Goal: Find specific page/section: Find specific page/section

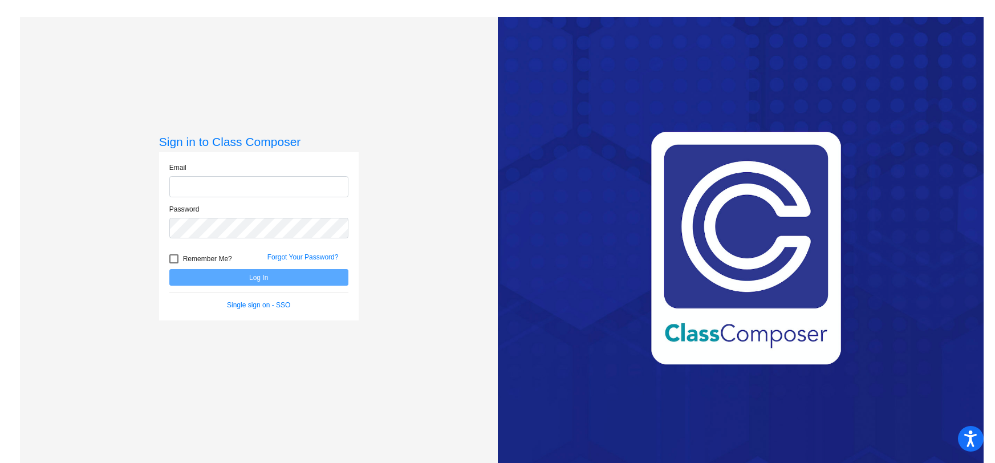
type input "[PERSON_NAME][EMAIL_ADDRESS][PERSON_NAME][DOMAIN_NAME]"
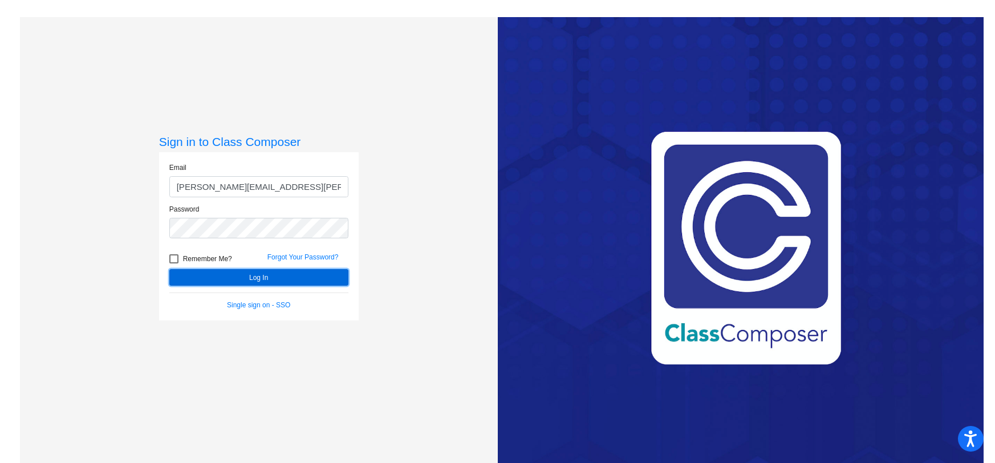
click at [251, 279] on button "Log In" at bounding box center [258, 277] width 179 height 17
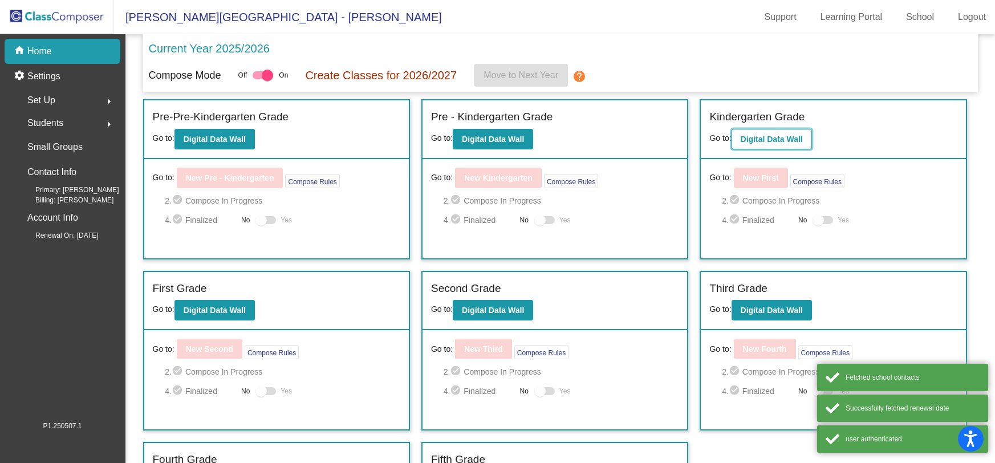
click at [769, 136] on b "Digital Data Wall" at bounding box center [771, 139] width 62 height 9
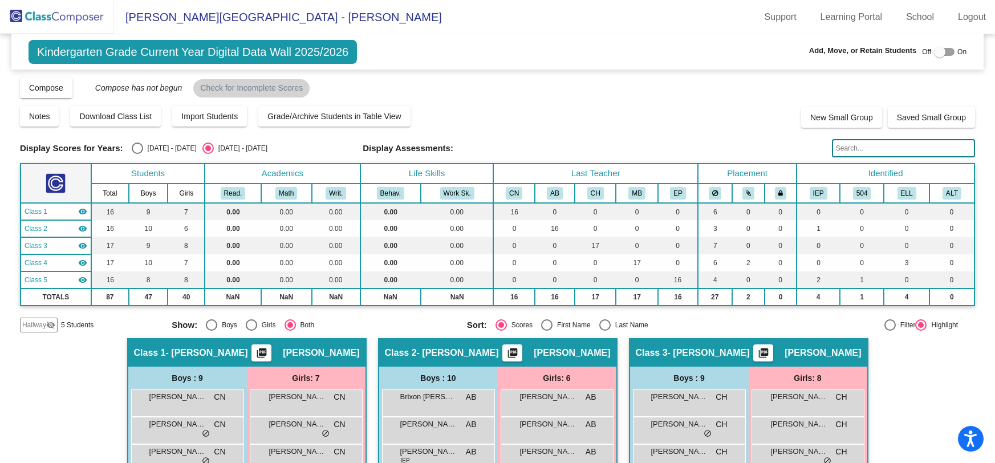
click at [32, 323] on span "Hallway" at bounding box center [34, 325] width 24 height 10
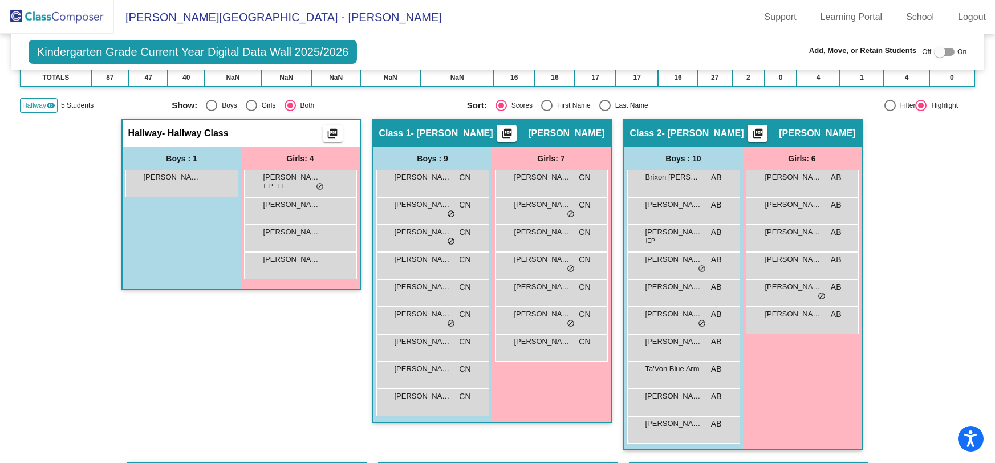
scroll to position [246, 0]
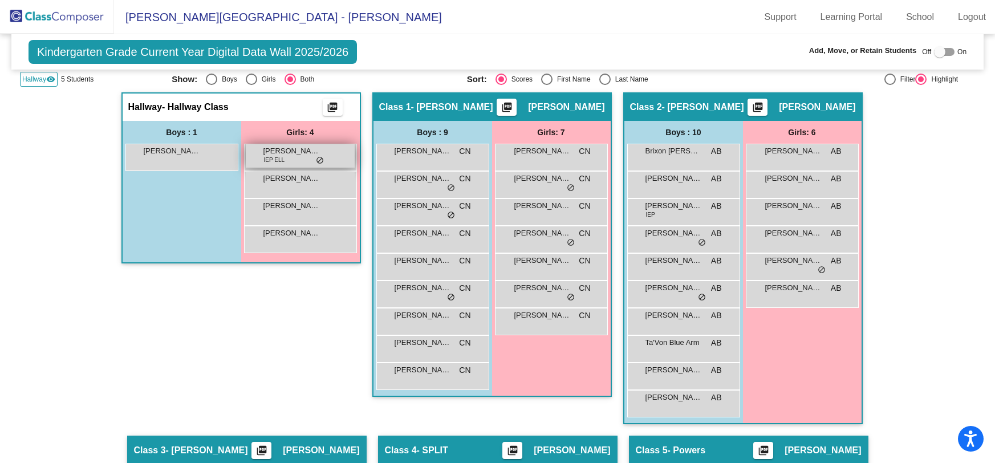
click at [309, 150] on span "[PERSON_NAME] [PERSON_NAME]" at bounding box center [291, 150] width 57 height 11
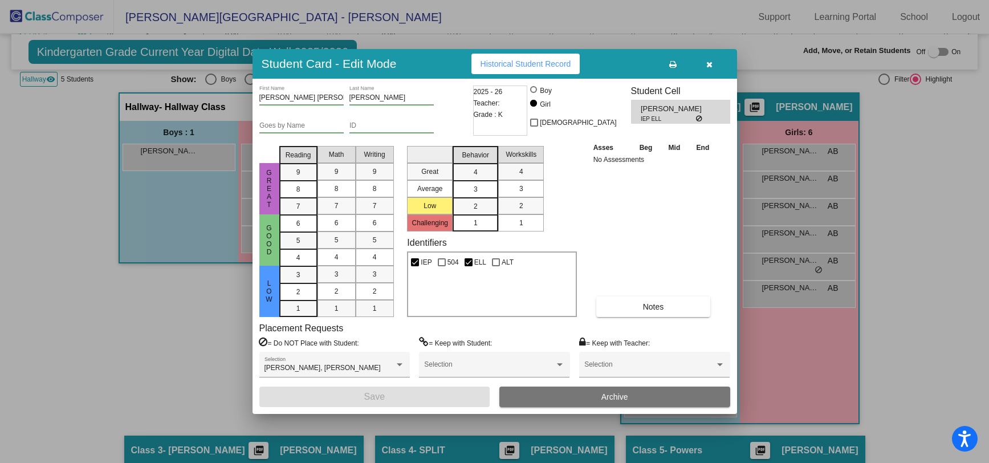
click at [711, 64] on icon "button" at bounding box center [709, 64] width 6 height 8
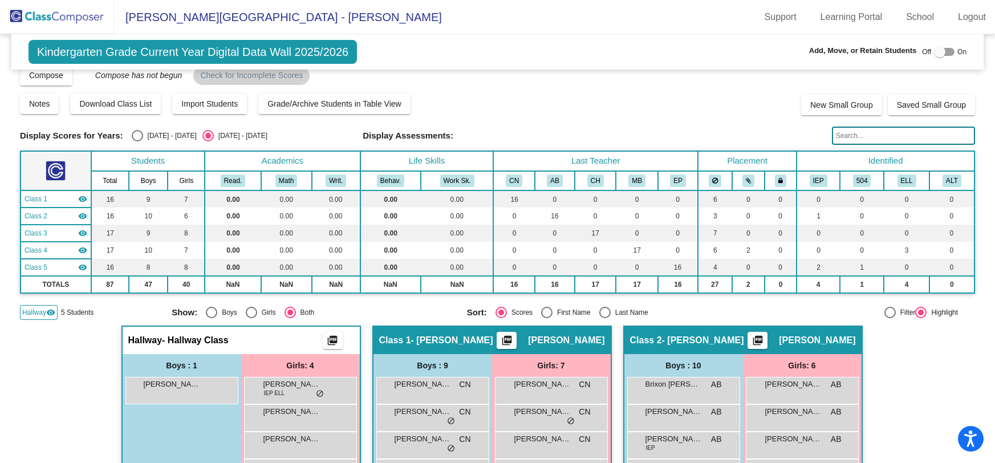
scroll to position [0, 0]
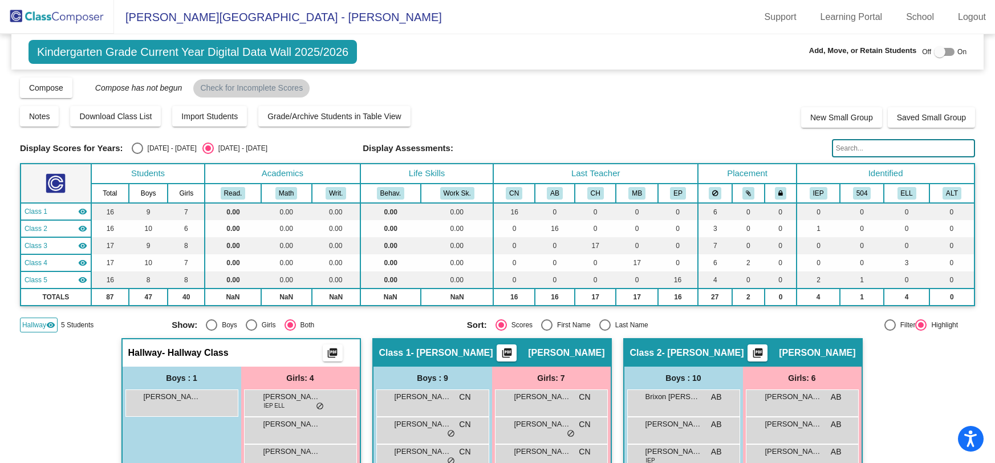
click at [50, 24] on img at bounding box center [57, 17] width 114 height 34
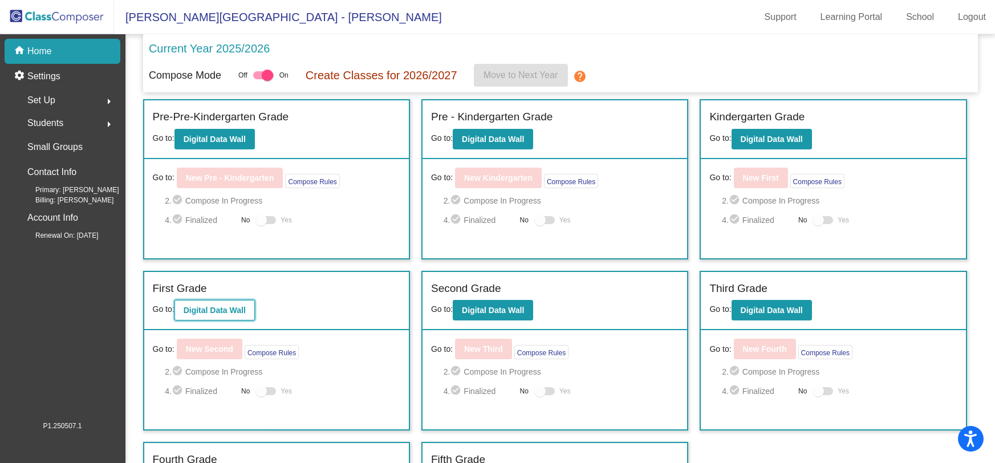
click at [226, 305] on b "Digital Data Wall" at bounding box center [215, 309] width 62 height 9
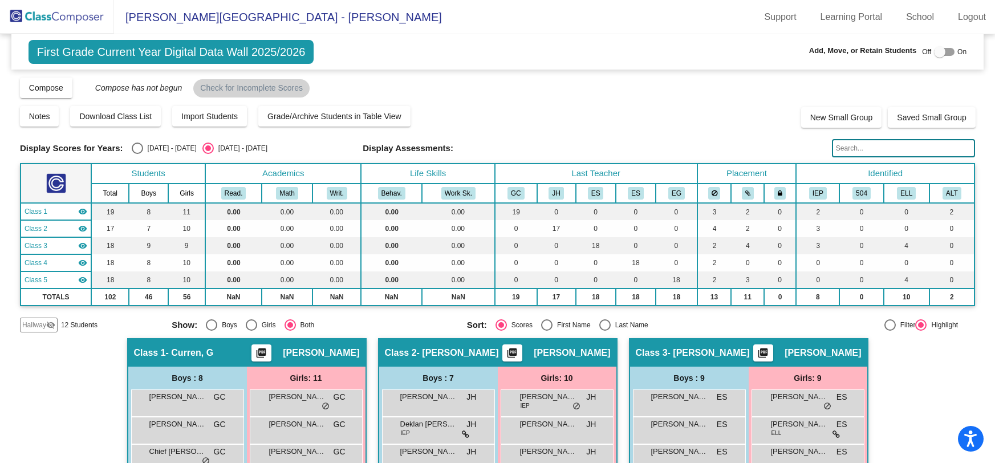
click at [48, 328] on mat-icon "visibility_off" at bounding box center [50, 324] width 9 height 9
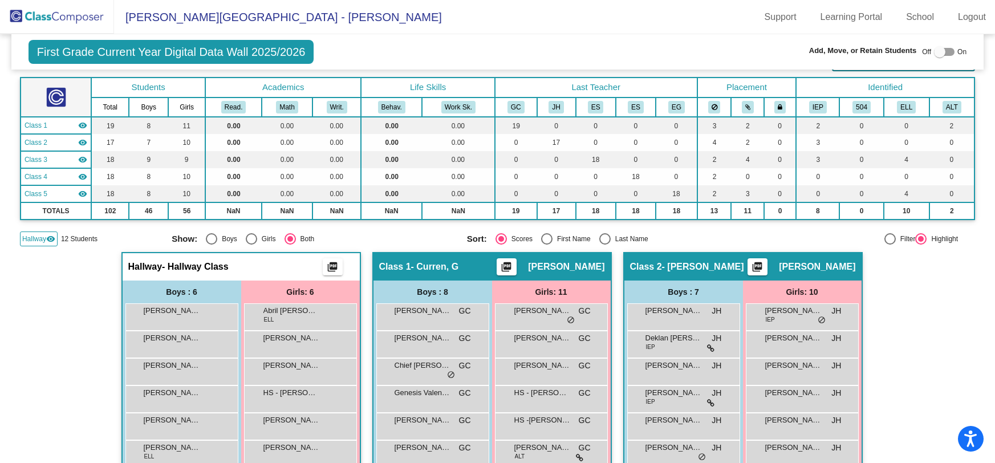
scroll to position [164, 0]
